Goal: Task Accomplishment & Management: Complete application form

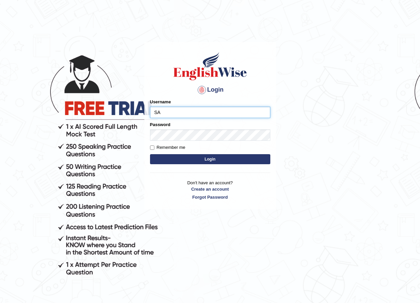
type input "S"
type input "sahara_paramatta"
click at [166, 142] on form "Please fix the following errors: Username sahara_paramatta Password Remember me…" at bounding box center [210, 132] width 120 height 67
click at [152, 147] on input "Remember me" at bounding box center [152, 147] width 4 height 4
checkbox input "true"
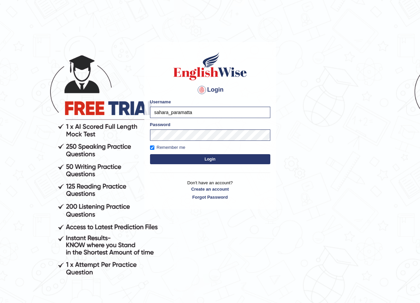
click at [159, 161] on button "Login" at bounding box center [210, 159] width 120 height 10
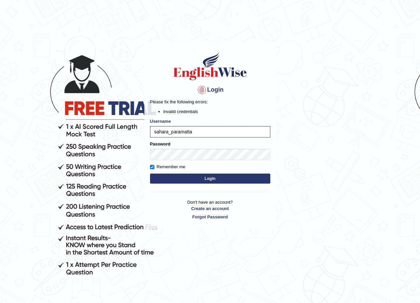
click at [191, 175] on button "Login" at bounding box center [210, 178] width 120 height 10
drag, startPoint x: 196, startPoint y: 132, endPoint x: 150, endPoint y: 131, distance: 46.1
click at [150, 131] on input "sahara_paramatta" at bounding box center [210, 131] width 120 height 11
type input "s"
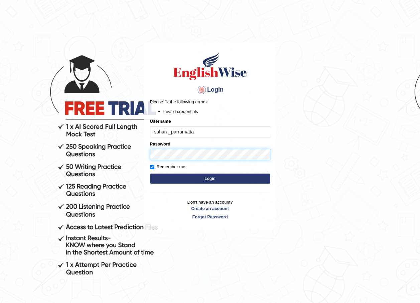
type input "sahara_parramatta"
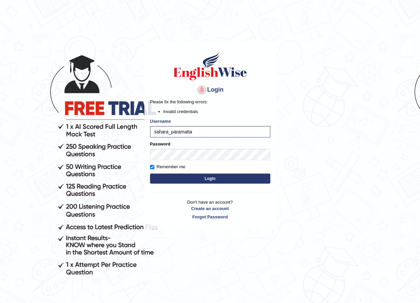
click at [226, 181] on button "Login" at bounding box center [210, 178] width 120 height 10
click at [149, 155] on div "Login Please fix the following errors: Invalid credentials Username sahara_para…" at bounding box center [210, 135] width 132 height 187
click at [188, 177] on button "Login" at bounding box center [210, 178] width 120 height 10
click at [180, 211] on link "Create an account" at bounding box center [210, 208] width 120 height 6
